Goal: Task Accomplishment & Management: Use online tool/utility

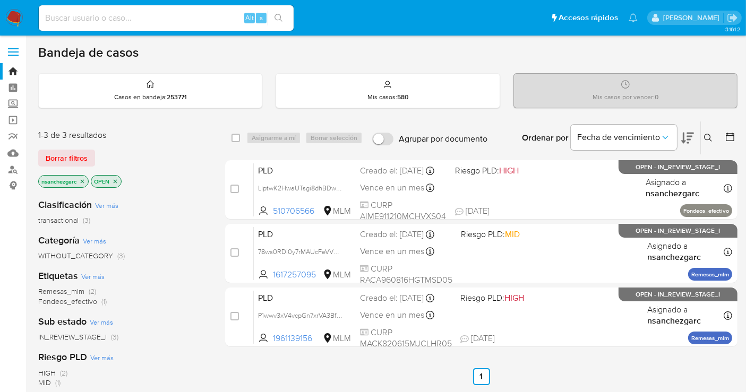
click at [84, 178] on icon "close-filter" at bounding box center [82, 181] width 6 height 6
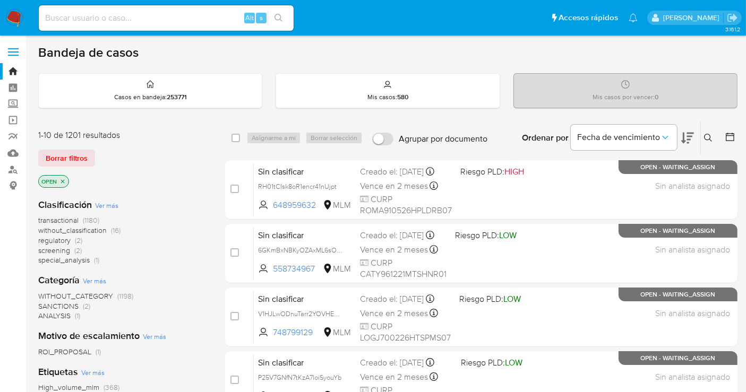
click at [91, 229] on span "without_classification" at bounding box center [72, 230] width 68 height 11
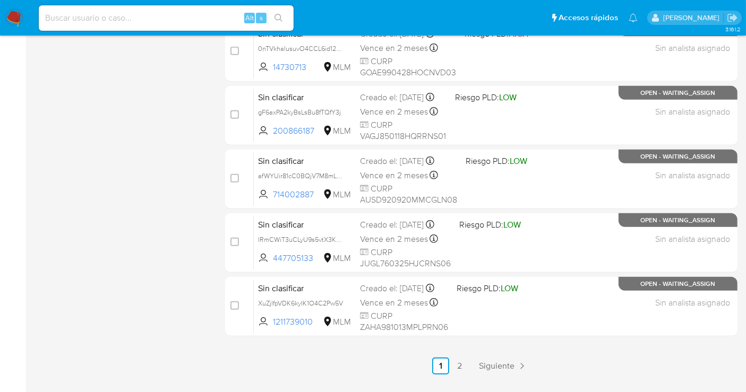
scroll to position [482, 0]
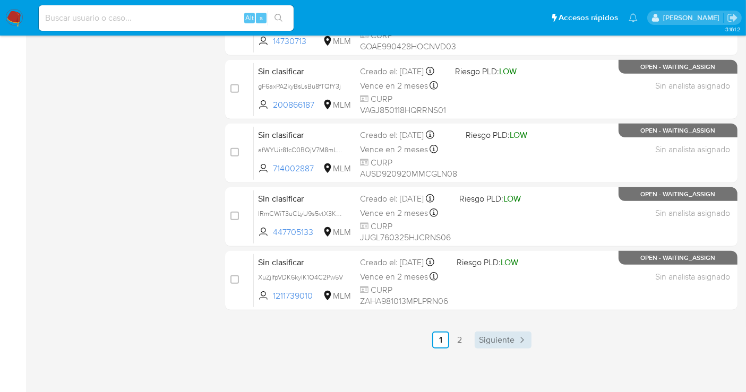
click at [512, 336] on span "Siguiente" at bounding box center [497, 340] width 36 height 8
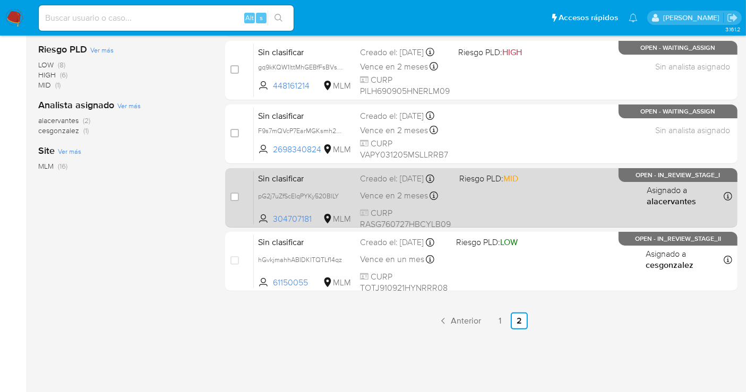
scroll to position [253, 0]
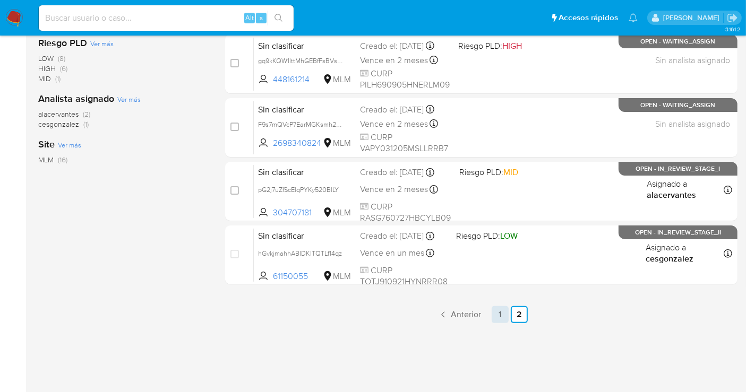
click at [495, 313] on link "1" at bounding box center [499, 314] width 17 height 17
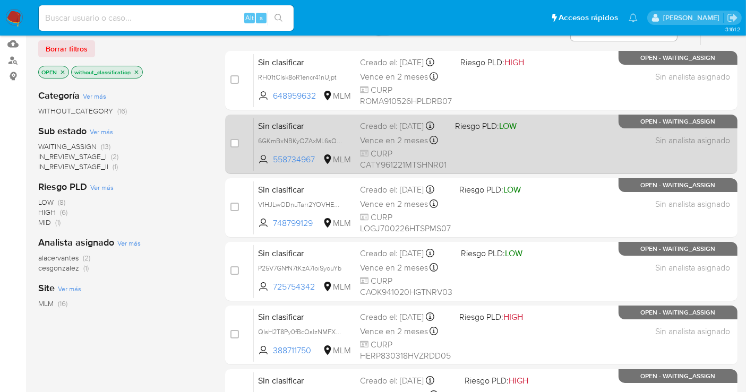
scroll to position [118, 0]
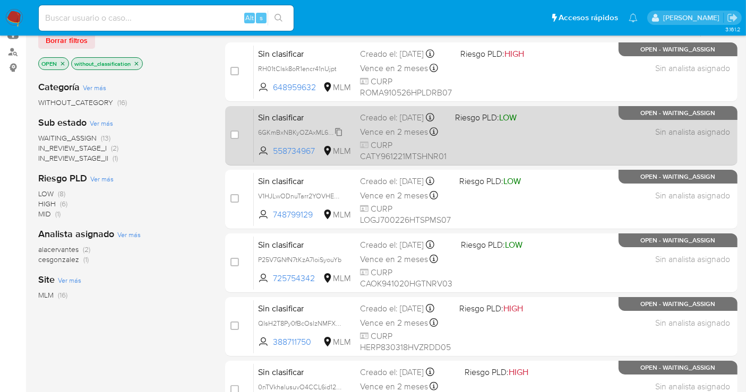
click at [339, 137] on span "6GKmBxNBKyOZAxML6sOH2Y3x" at bounding box center [307, 132] width 98 height 12
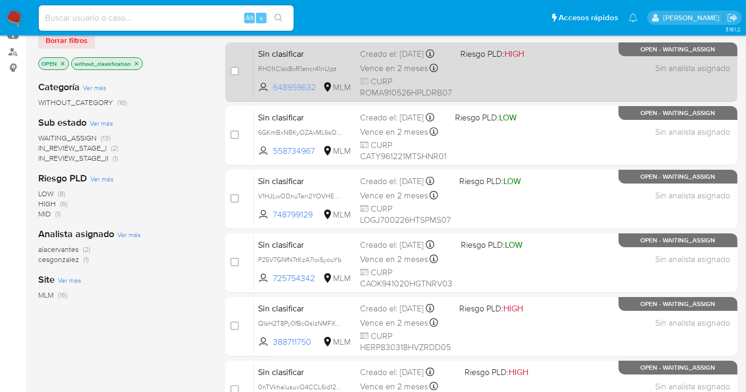
scroll to position [59, 0]
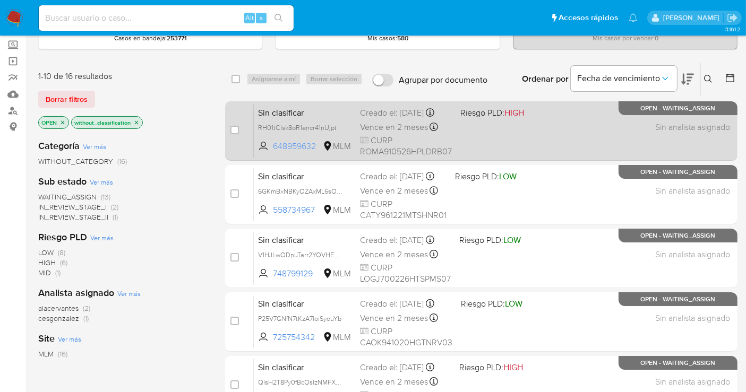
drag, startPoint x: 320, startPoint y: 155, endPoint x: 268, endPoint y: 152, distance: 52.1
click at [268, 152] on span "648959632 MLM" at bounding box center [304, 147] width 93 height 12
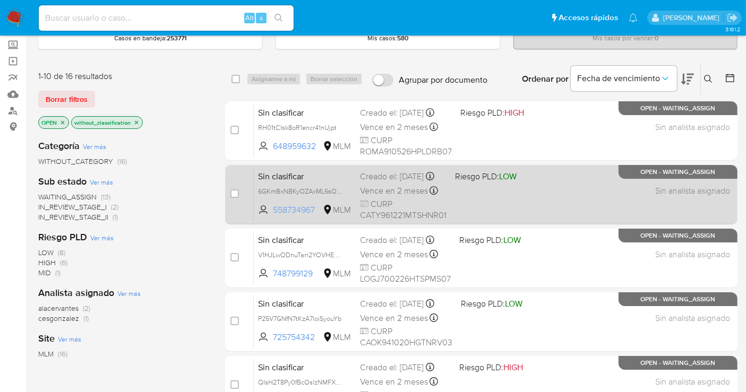
drag, startPoint x: 321, startPoint y: 218, endPoint x: 273, endPoint y: 217, distance: 48.3
click at [273, 216] on span "558734967 MLM" at bounding box center [304, 210] width 93 height 12
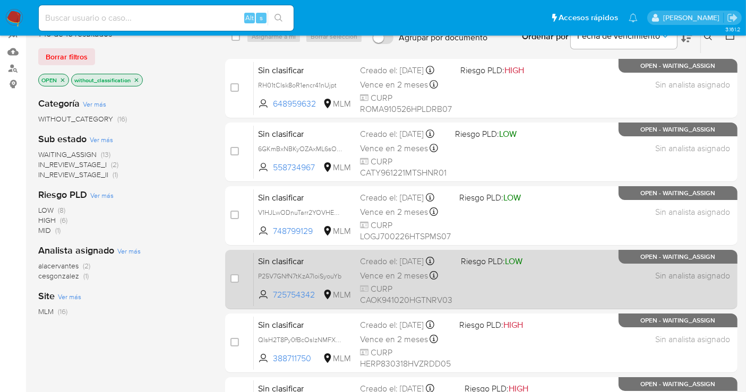
scroll to position [118, 0]
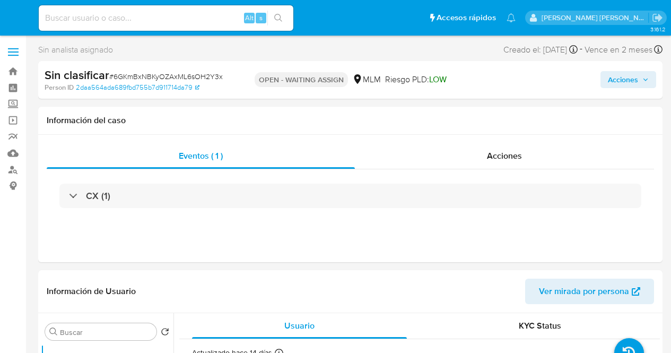
select select "10"
